Goal: Transaction & Acquisition: Purchase product/service

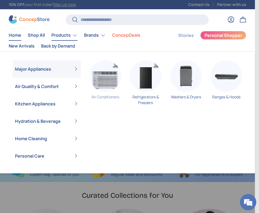
click at [102, 74] on img "Primary" at bounding box center [105, 76] width 32 height 32
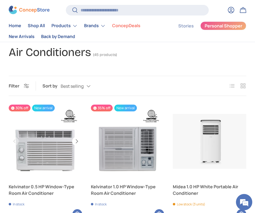
scroll to position [27, 0]
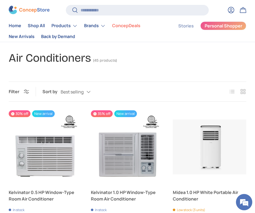
click at [22, 95] on button "Filter Filter & Sort" at bounding box center [19, 92] width 20 height 6
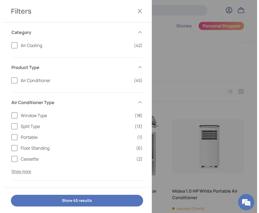
scroll to position [0, 0]
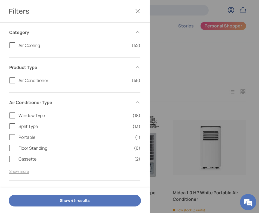
click at [23, 169] on button "Show more" at bounding box center [19, 171] width 20 height 5
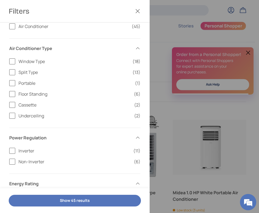
scroll to position [54, 0]
click at [36, 62] on span "Window Type" at bounding box center [73, 61] width 111 height 7
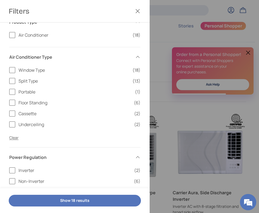
scroll to position [190, 0]
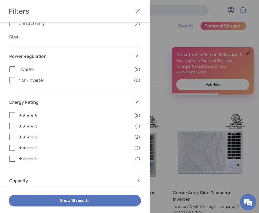
click at [30, 69] on span "Inverter" at bounding box center [74, 69] width 112 height 7
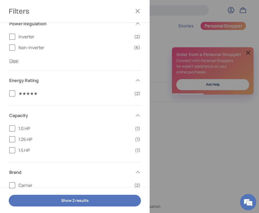
click at [91, 202] on button "Show 2 results" at bounding box center [75, 201] width 132 height 12
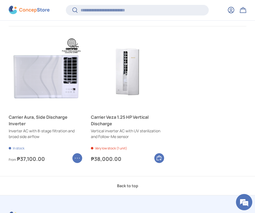
scroll to position [189, 0]
